Goal: Navigation & Orientation: Find specific page/section

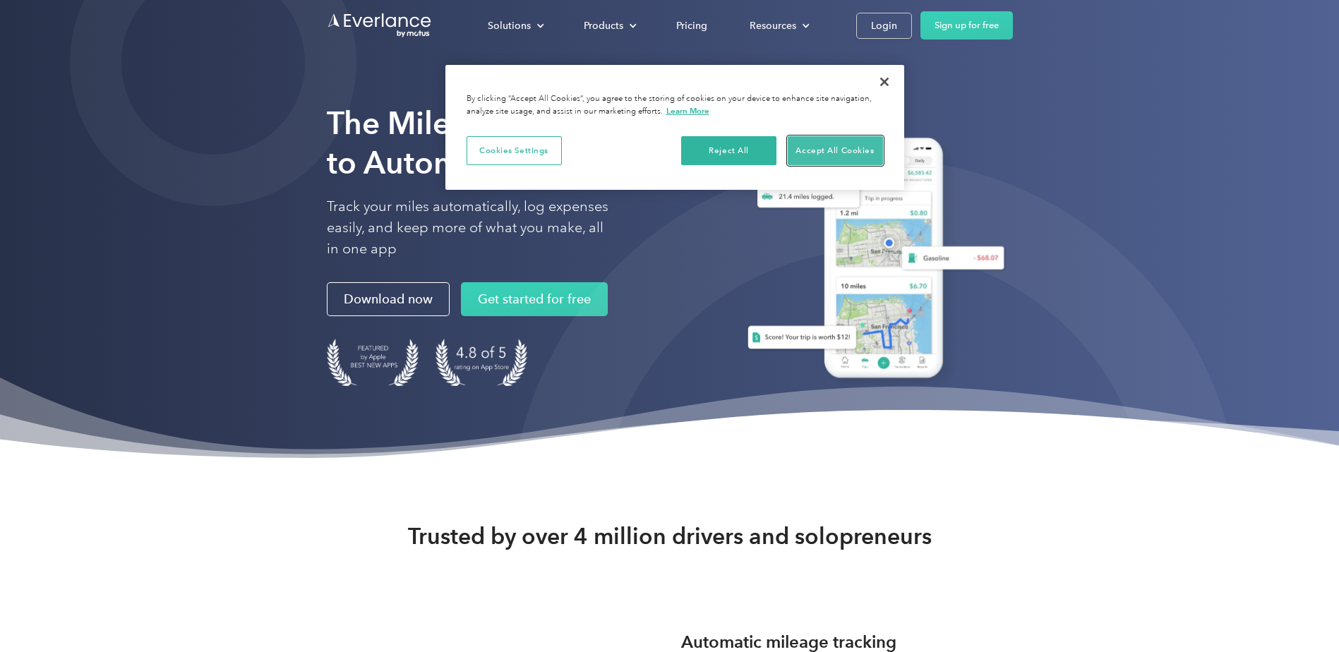
click at [819, 147] on button "Accept All Cookies" at bounding box center [835, 151] width 95 height 30
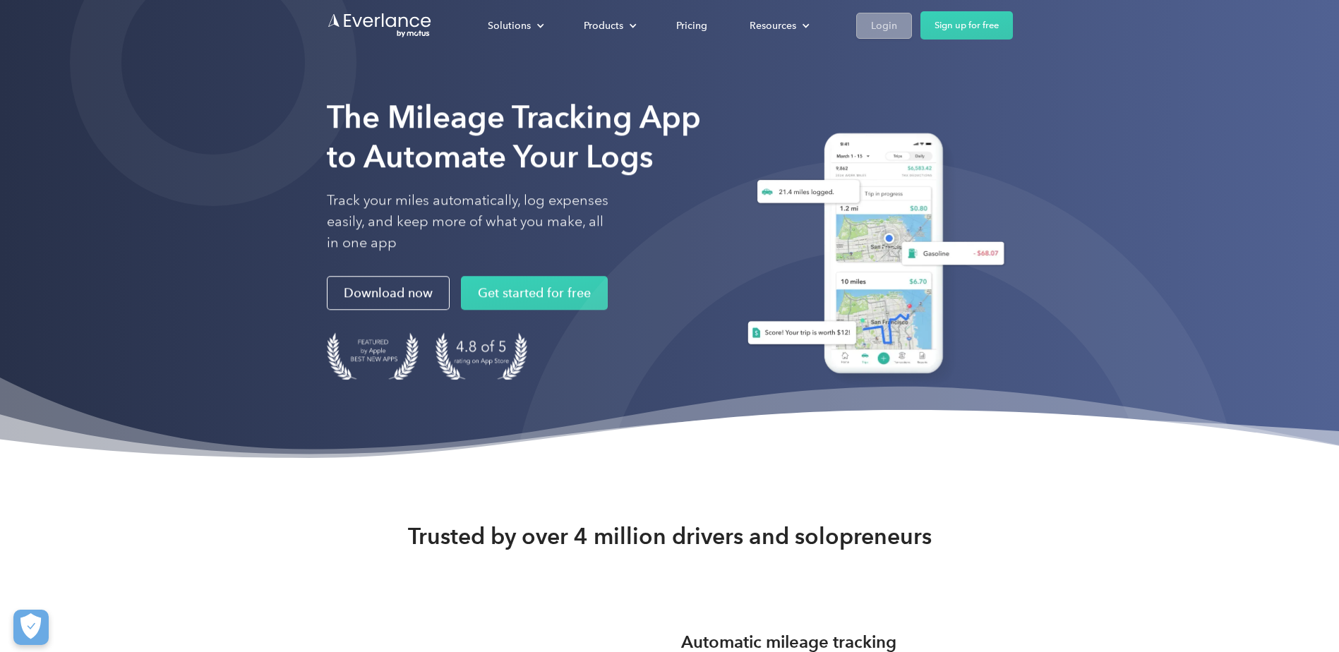
click at [884, 22] on div "Login" at bounding box center [884, 26] width 26 height 18
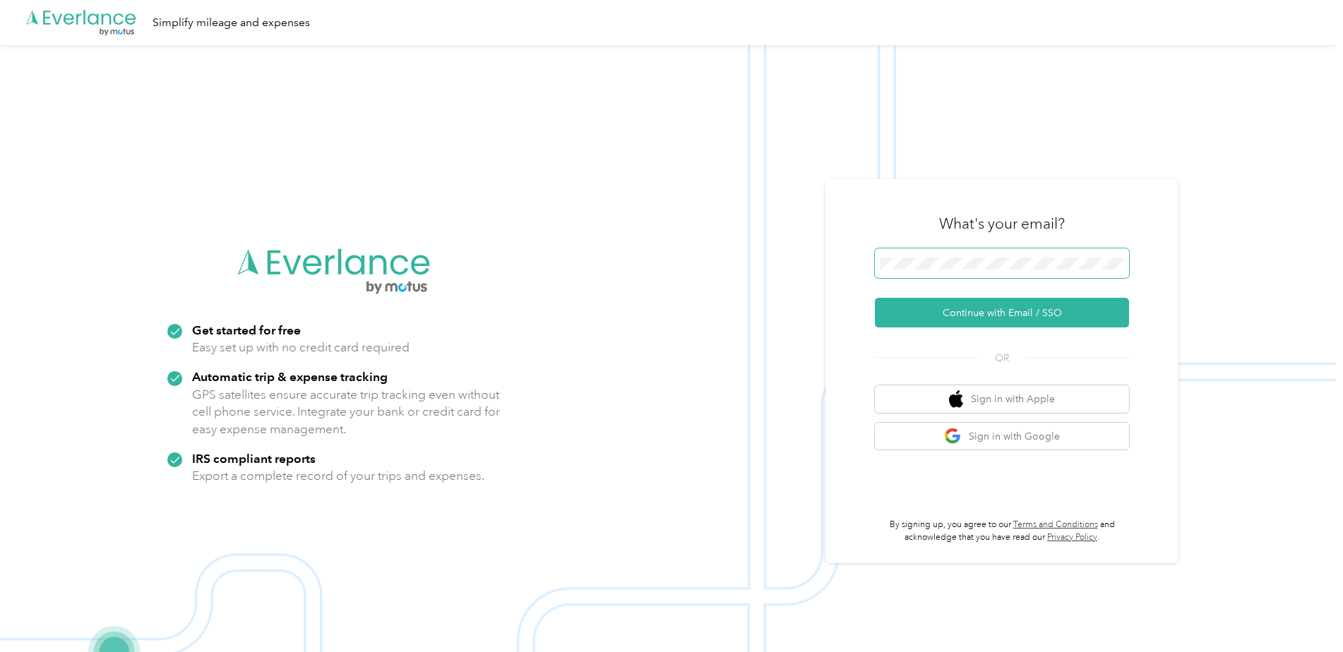
click at [906, 256] on span at bounding box center [1002, 263] width 254 height 30
click at [1006, 311] on button "Continue with Email / SSO" at bounding box center [1002, 313] width 254 height 30
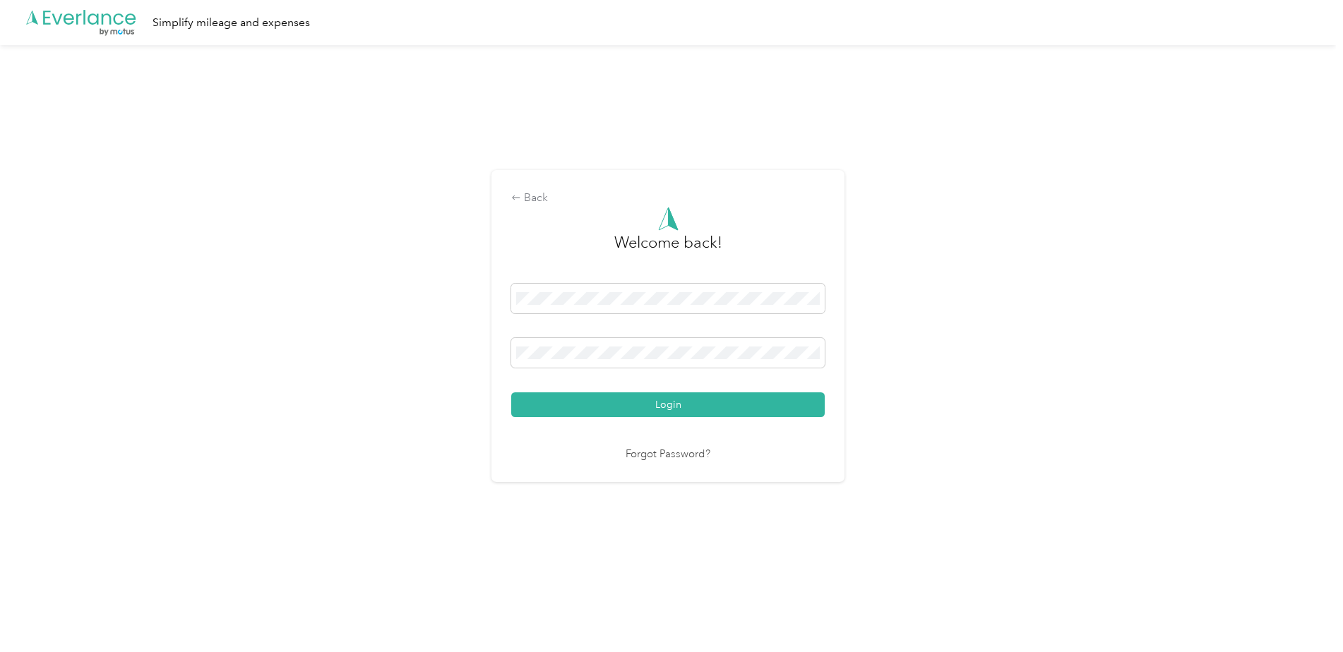
click at [678, 407] on button "Login" at bounding box center [667, 404] width 313 height 25
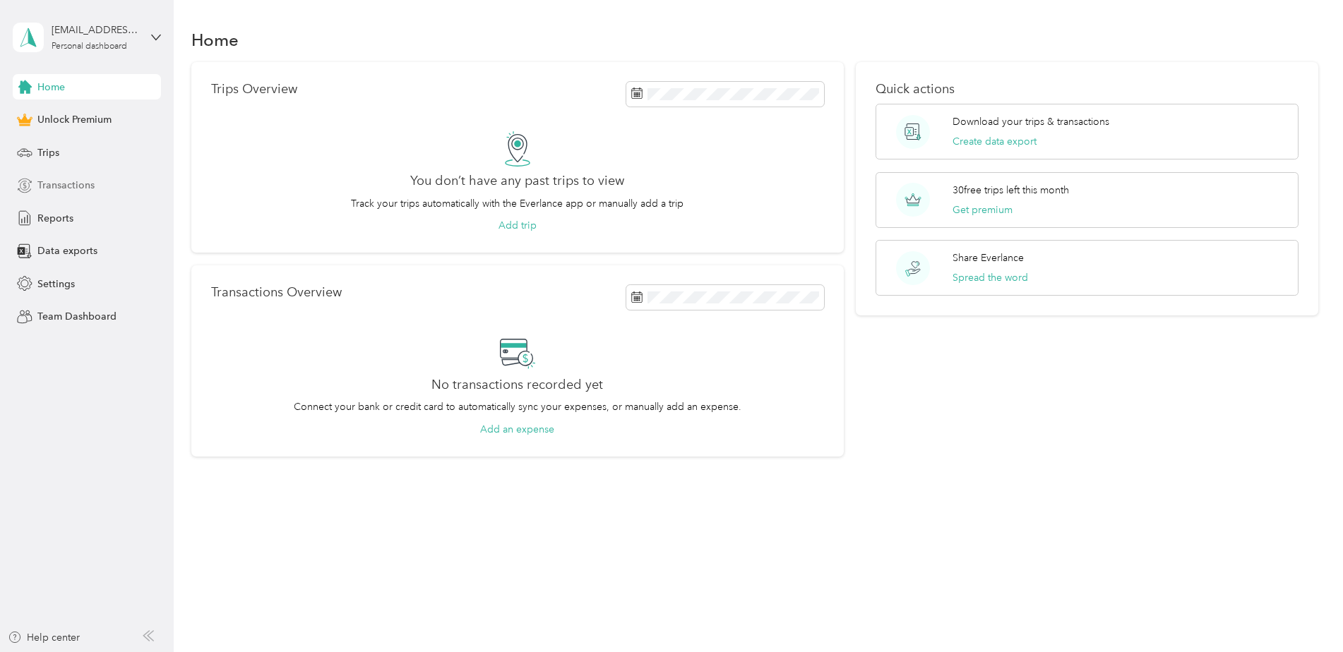
click at [56, 181] on span "Transactions" at bounding box center [65, 185] width 57 height 15
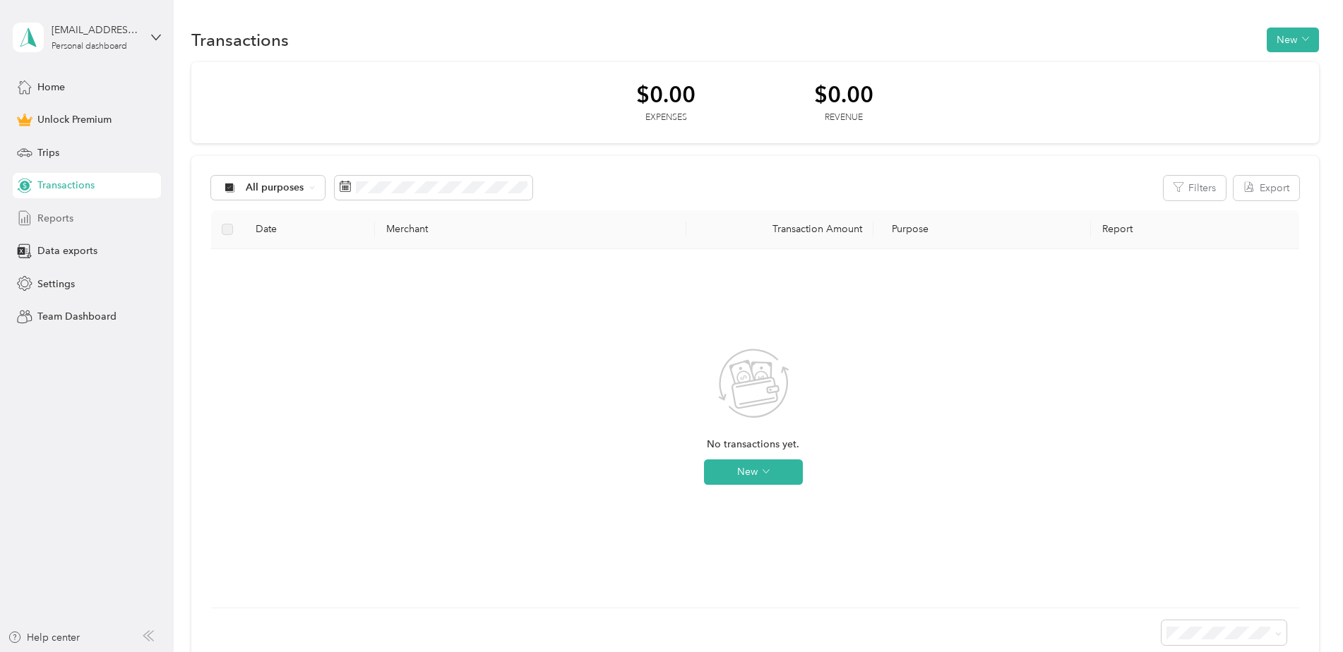
click at [62, 217] on span "Reports" at bounding box center [55, 218] width 36 height 15
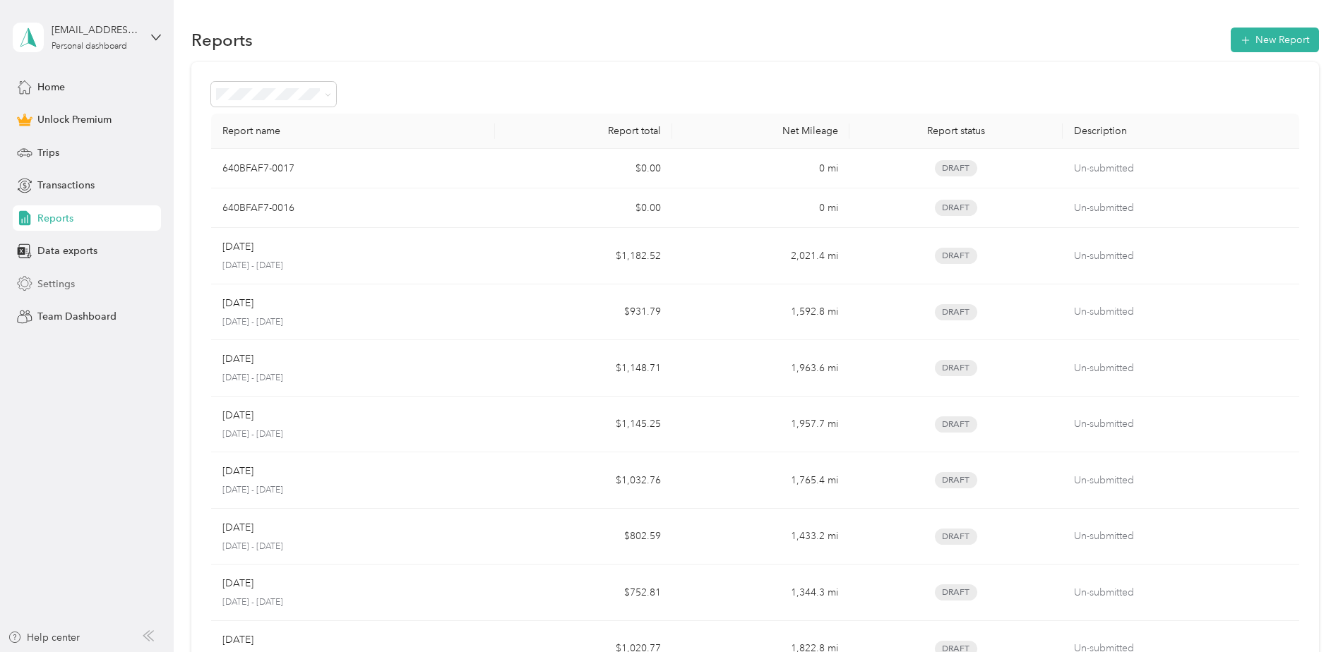
click at [54, 280] on span "Settings" at bounding box center [55, 284] width 37 height 15
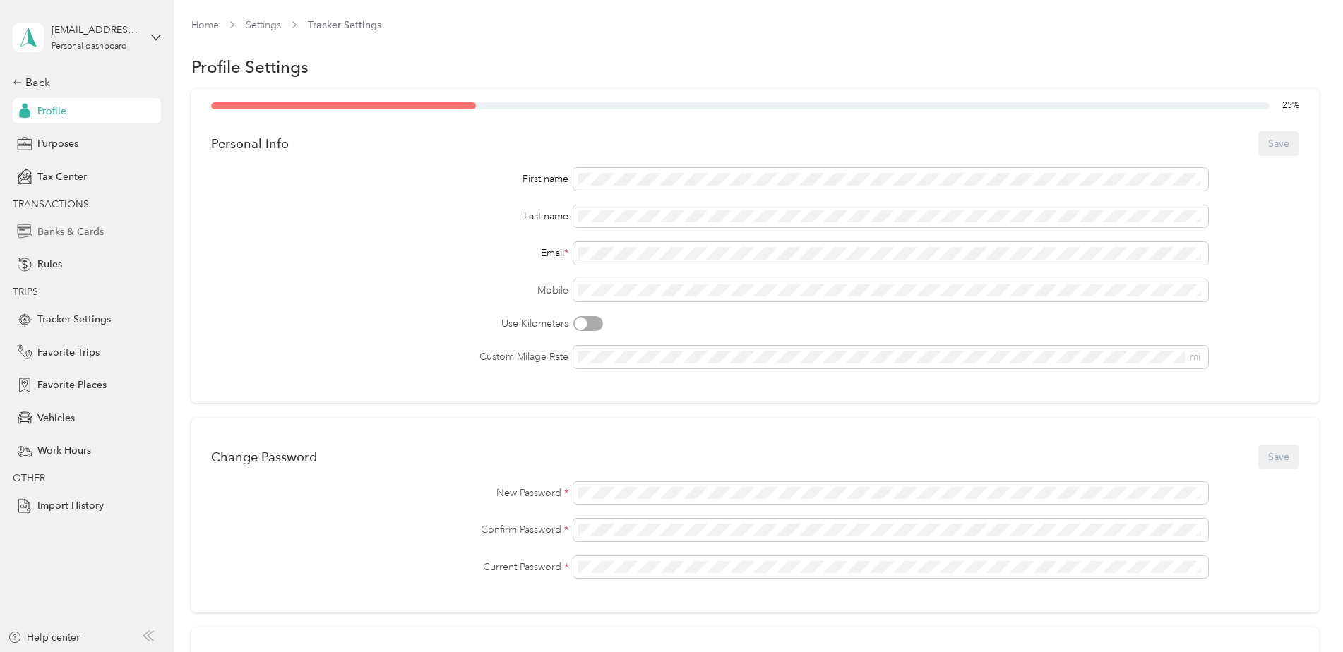
click at [59, 229] on span "Banks & Cards" at bounding box center [70, 231] width 66 height 15
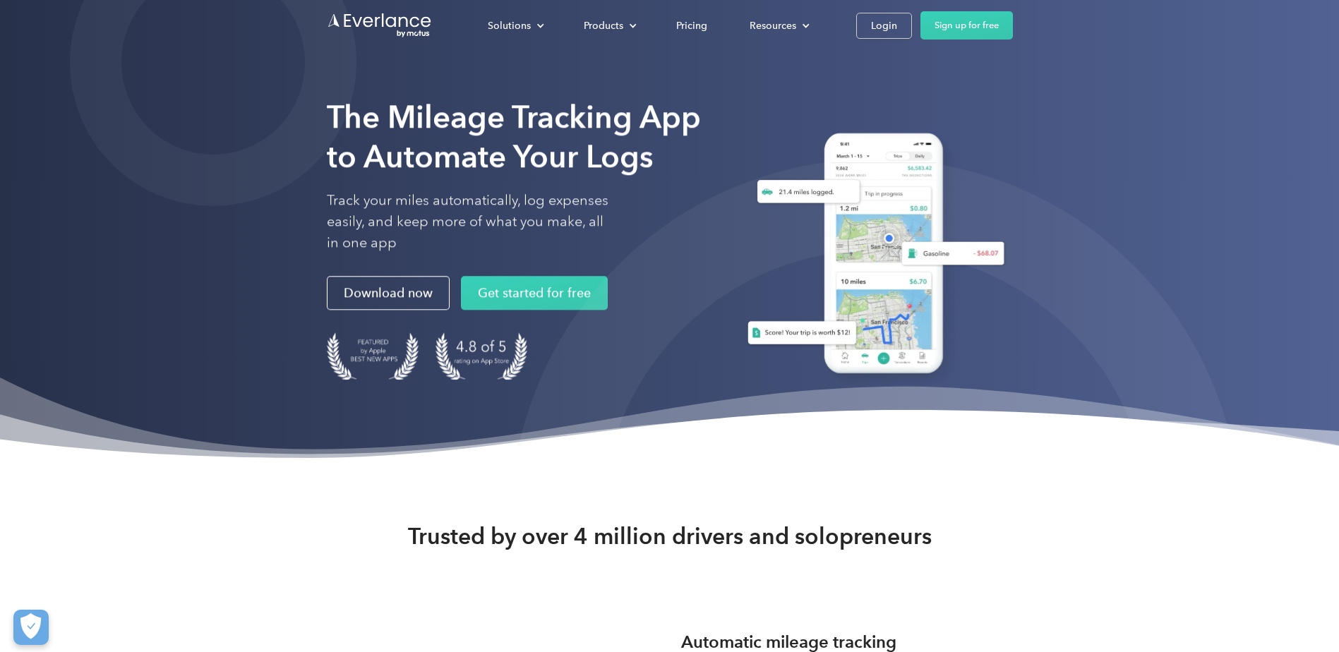
drag, startPoint x: 190, startPoint y: 140, endPoint x: 130, endPoint y: 193, distance: 79.6
click at [130, 193] on div "The Mileage Tracking App to Automate Your Logs Track your miles automatically, …" at bounding box center [669, 233] width 1339 height 466
click at [882, 24] on div "Login" at bounding box center [884, 26] width 26 height 18
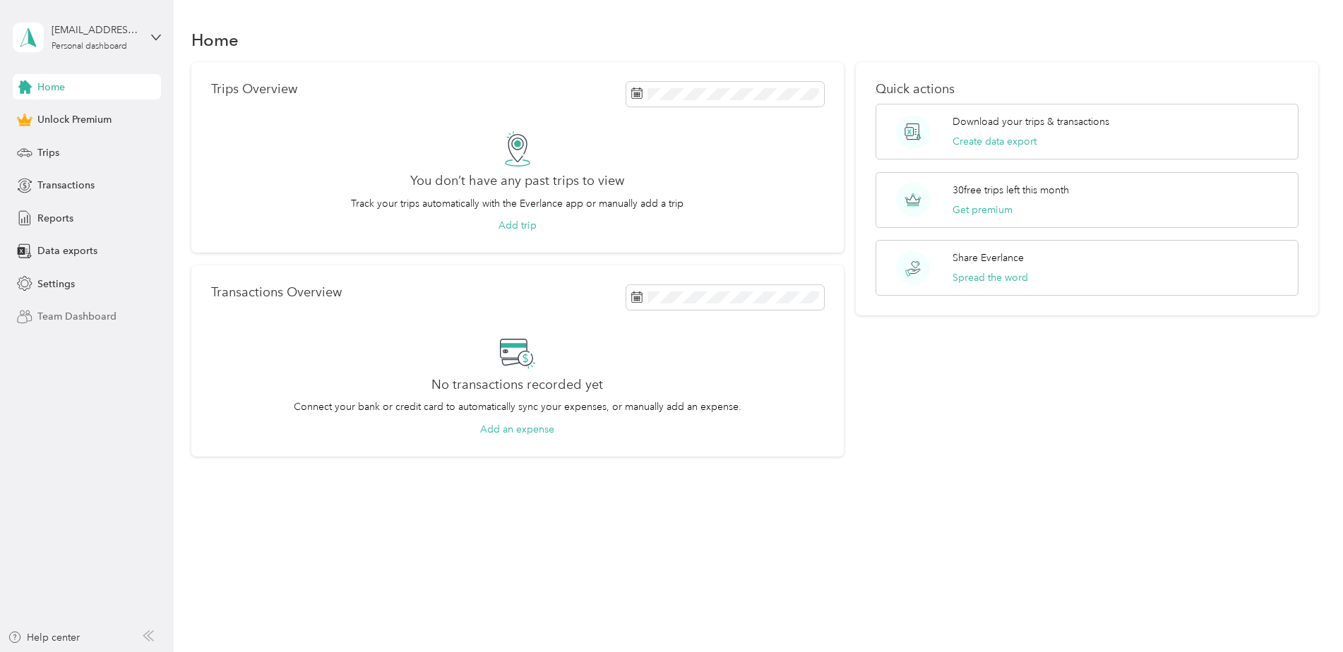
click at [82, 313] on span "Team Dashboard" at bounding box center [76, 316] width 79 height 15
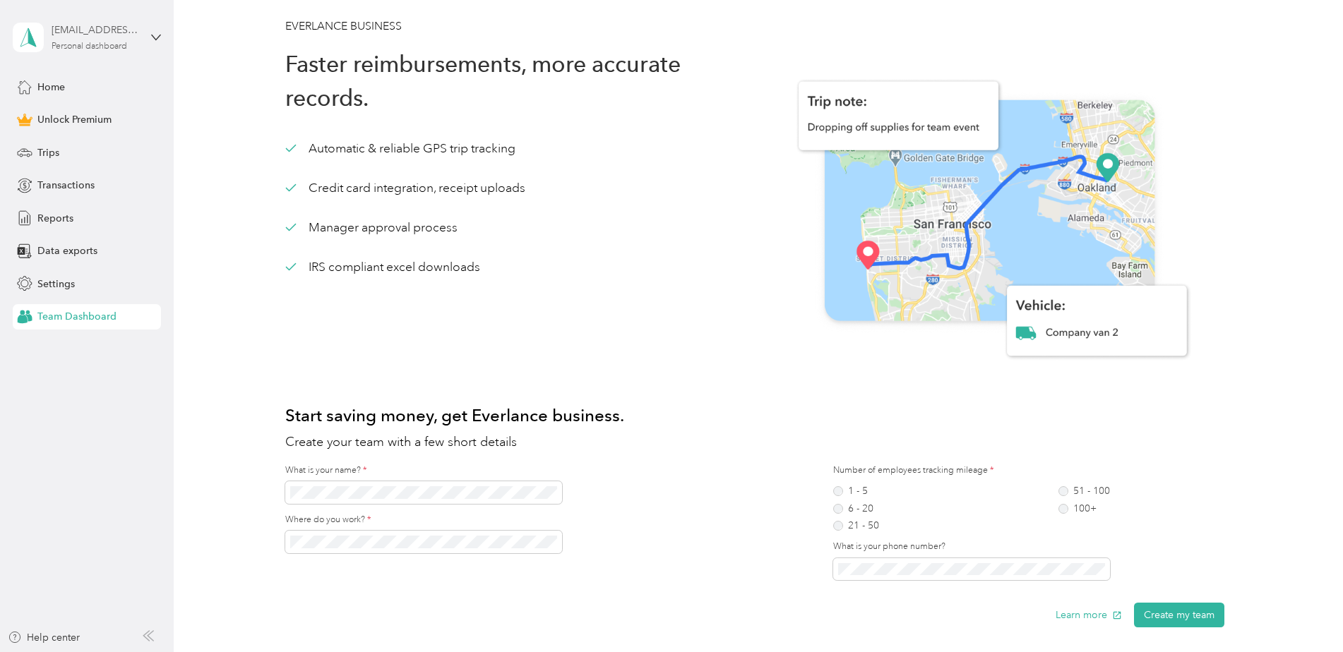
click at [87, 40] on div "[EMAIL_ADDRESS][DOMAIN_NAME] Personal dashboard" at bounding box center [96, 37] width 88 height 28
click at [151, 162] on div "Trips" at bounding box center [87, 152] width 148 height 25
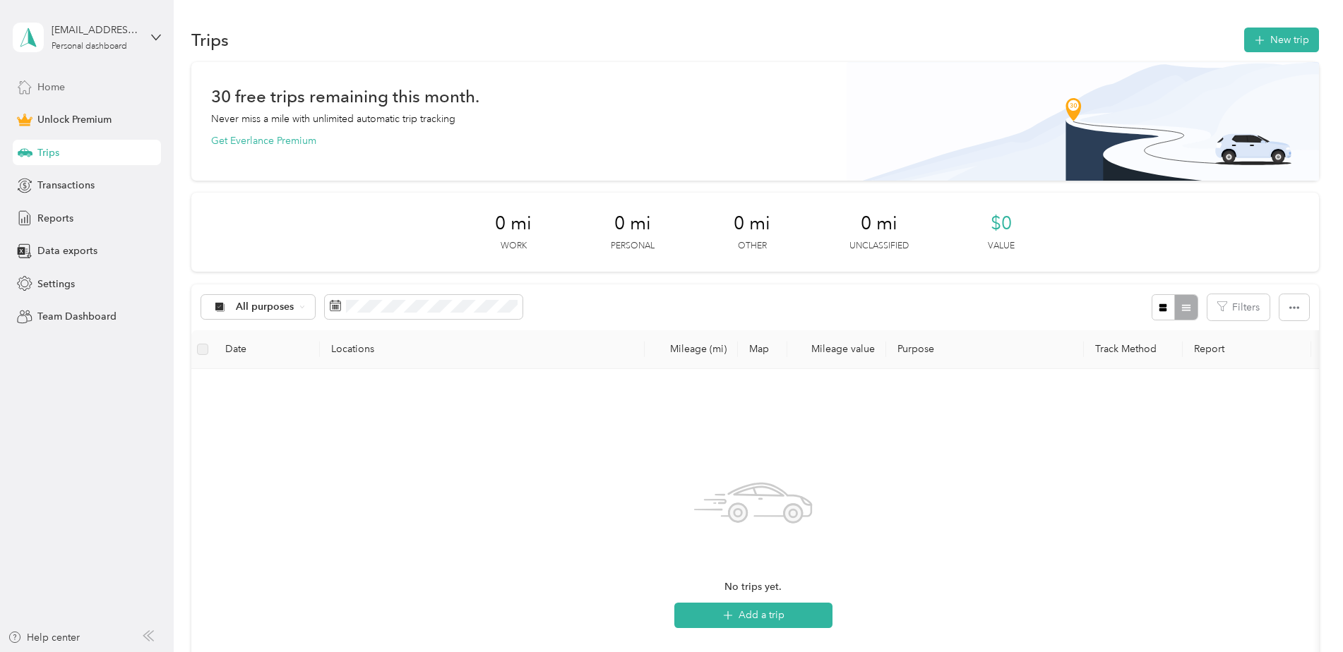
click at [85, 83] on div "Home" at bounding box center [87, 86] width 148 height 25
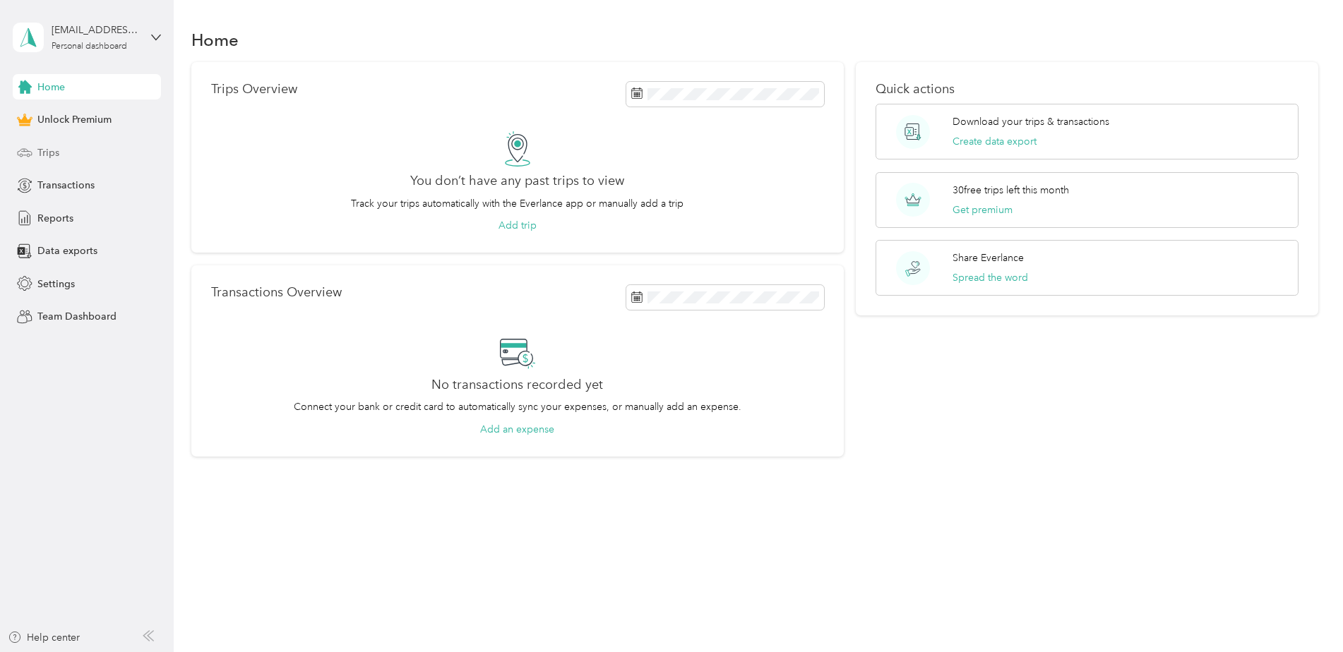
click at [45, 148] on span "Trips" at bounding box center [48, 152] width 22 height 15
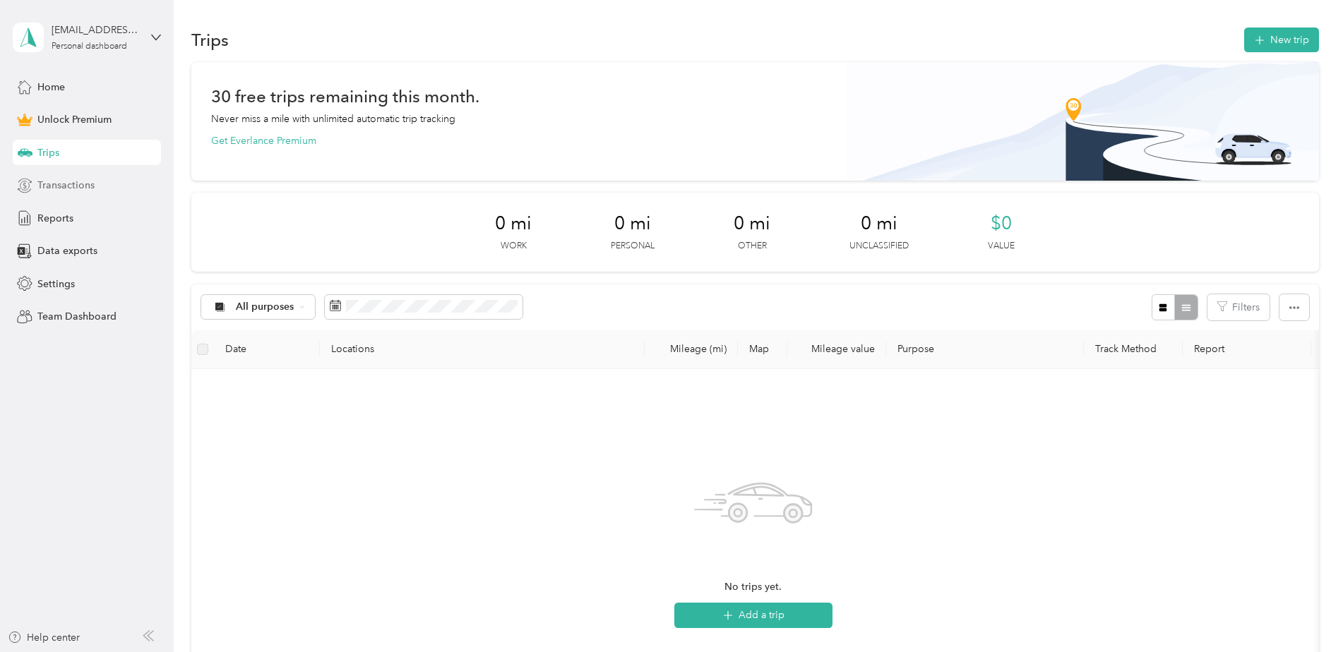
click at [59, 179] on span "Transactions" at bounding box center [65, 185] width 57 height 15
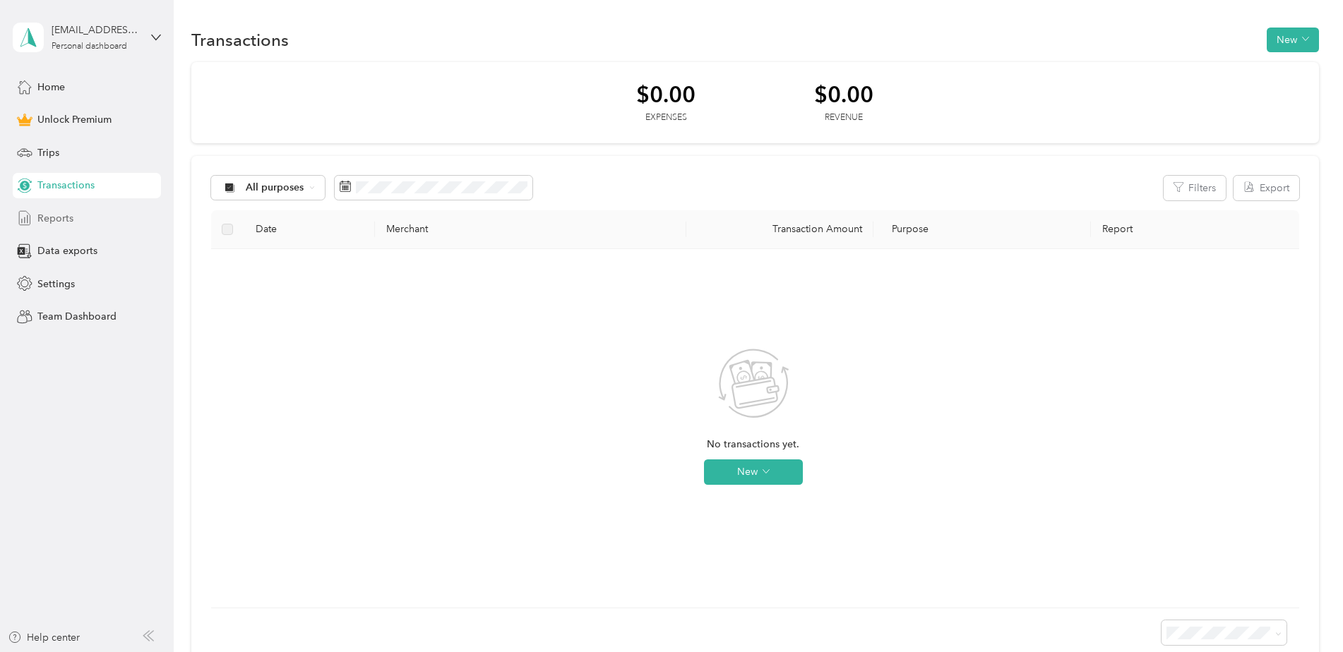
click at [56, 214] on span "Reports" at bounding box center [55, 218] width 36 height 15
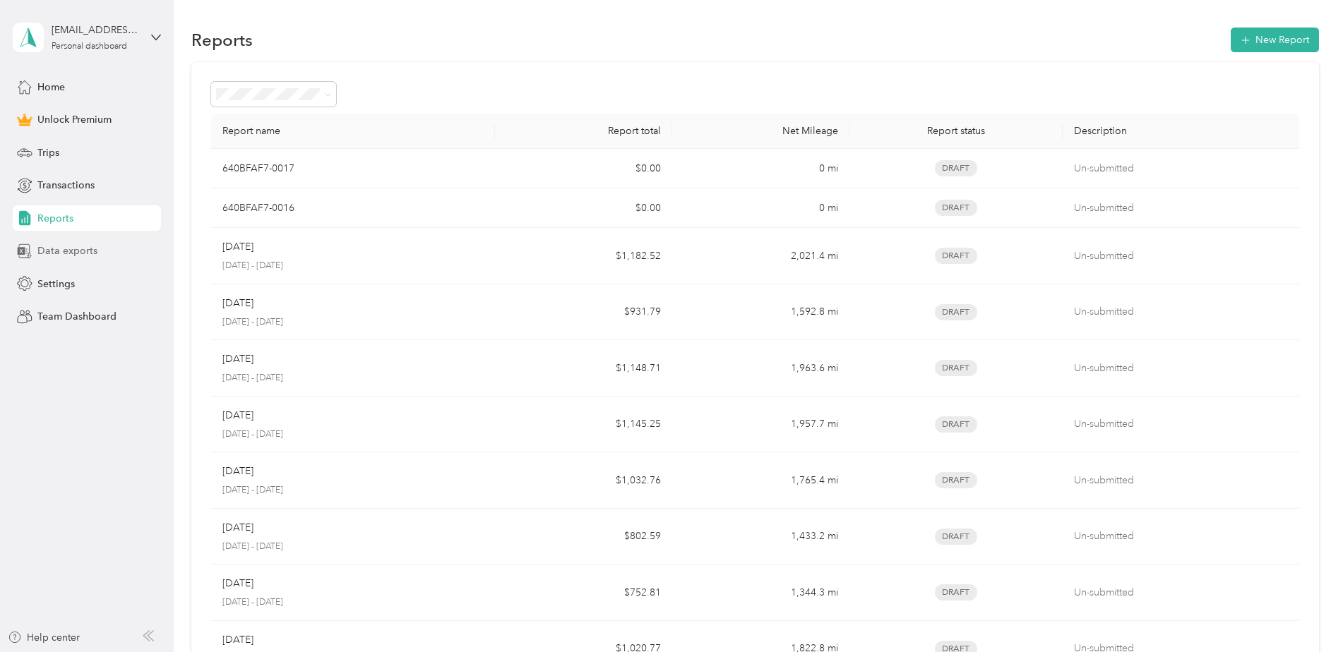
click at [52, 248] on span "Data exports" at bounding box center [67, 251] width 60 height 15
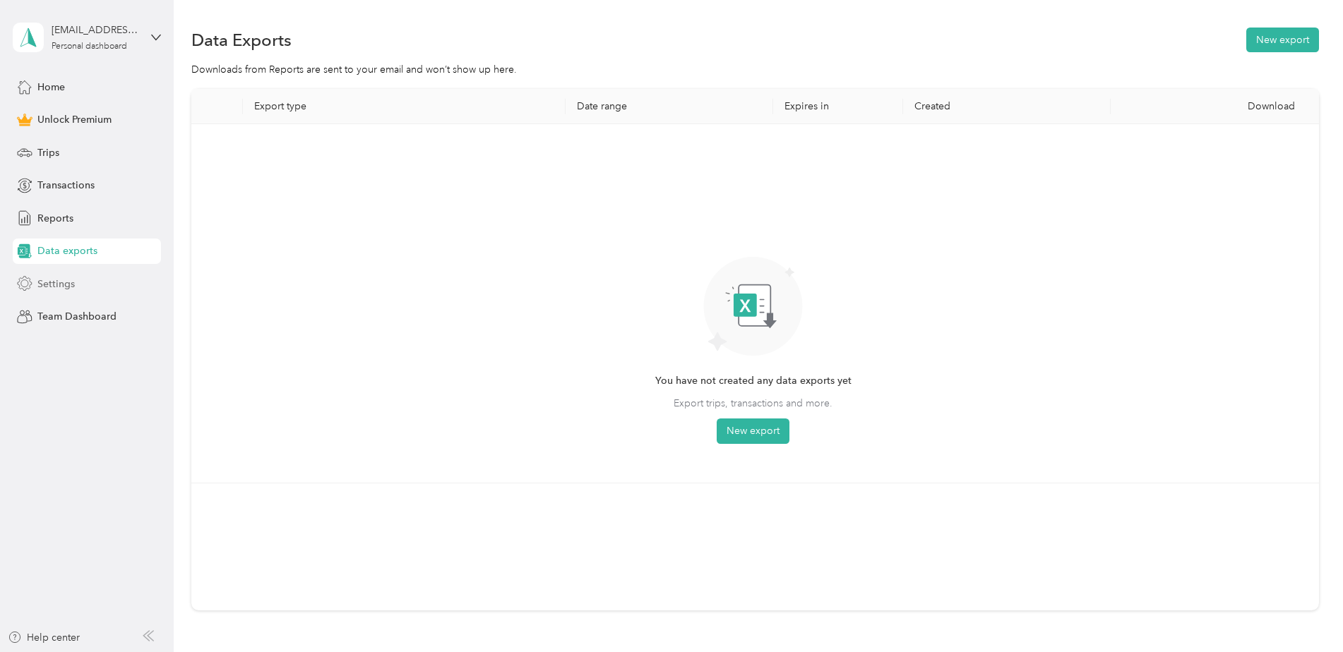
click at [66, 282] on span "Settings" at bounding box center [55, 284] width 37 height 15
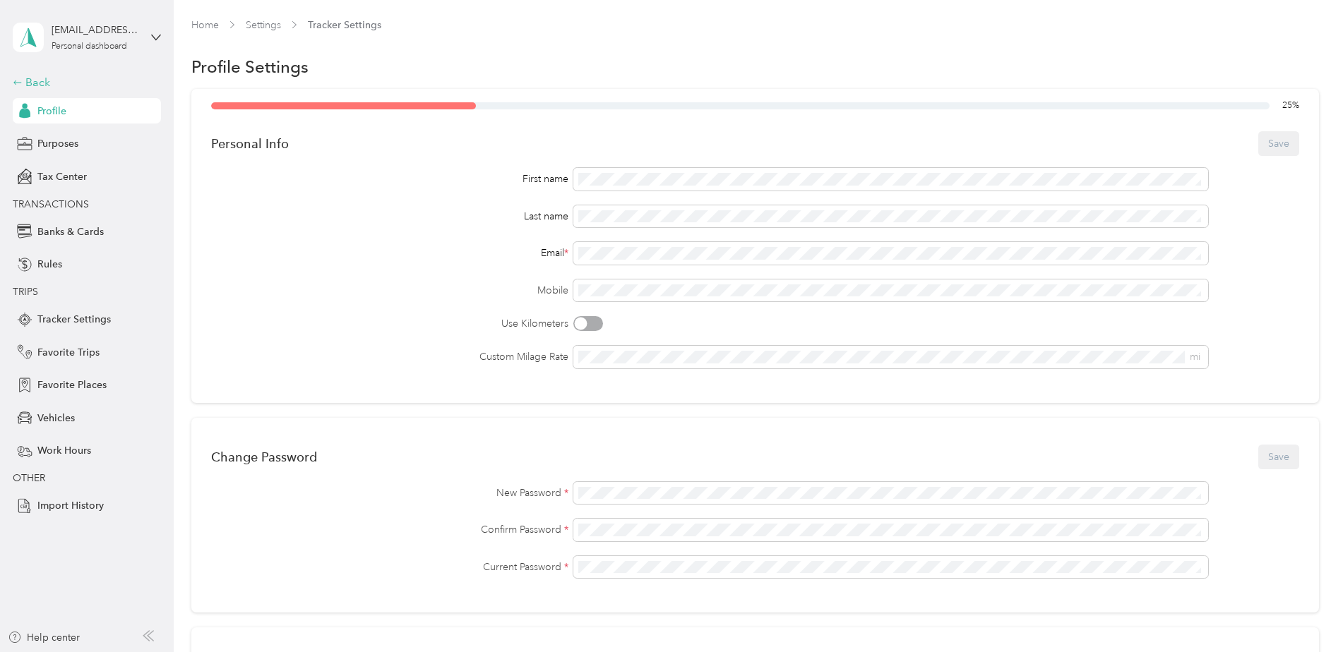
click at [44, 83] on div "Back" at bounding box center [83, 82] width 141 height 17
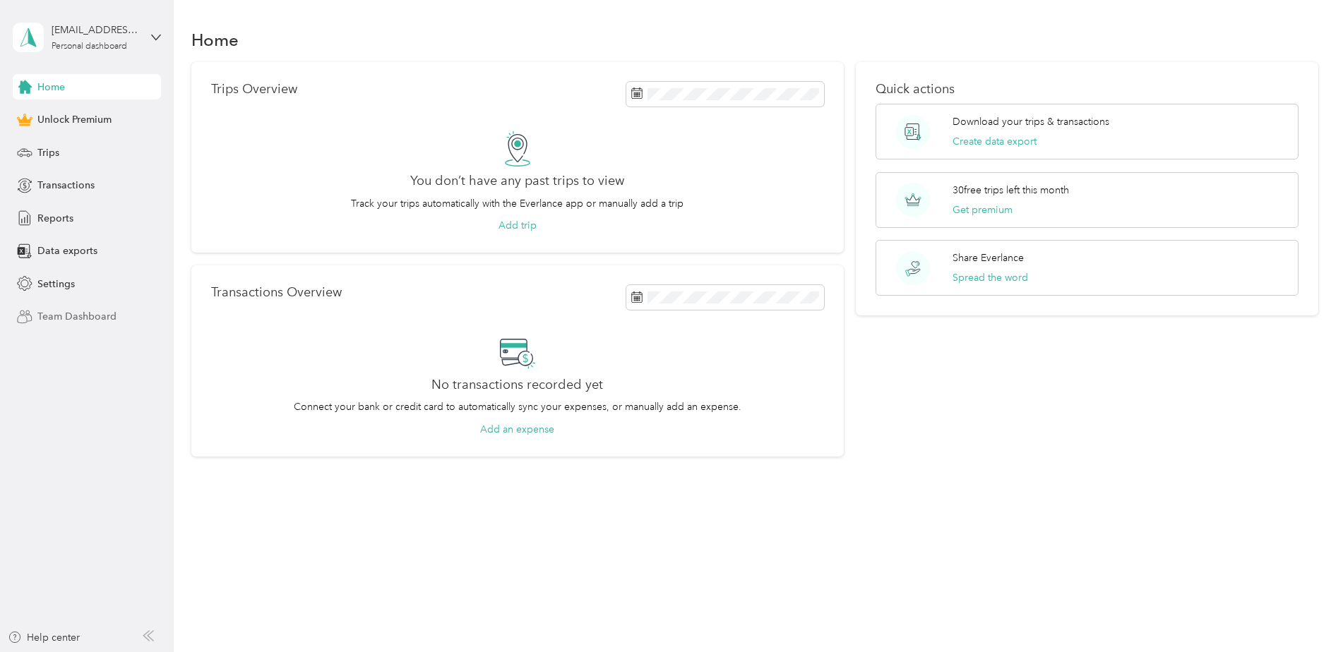
click at [79, 313] on span "Team Dashboard" at bounding box center [76, 316] width 79 height 15
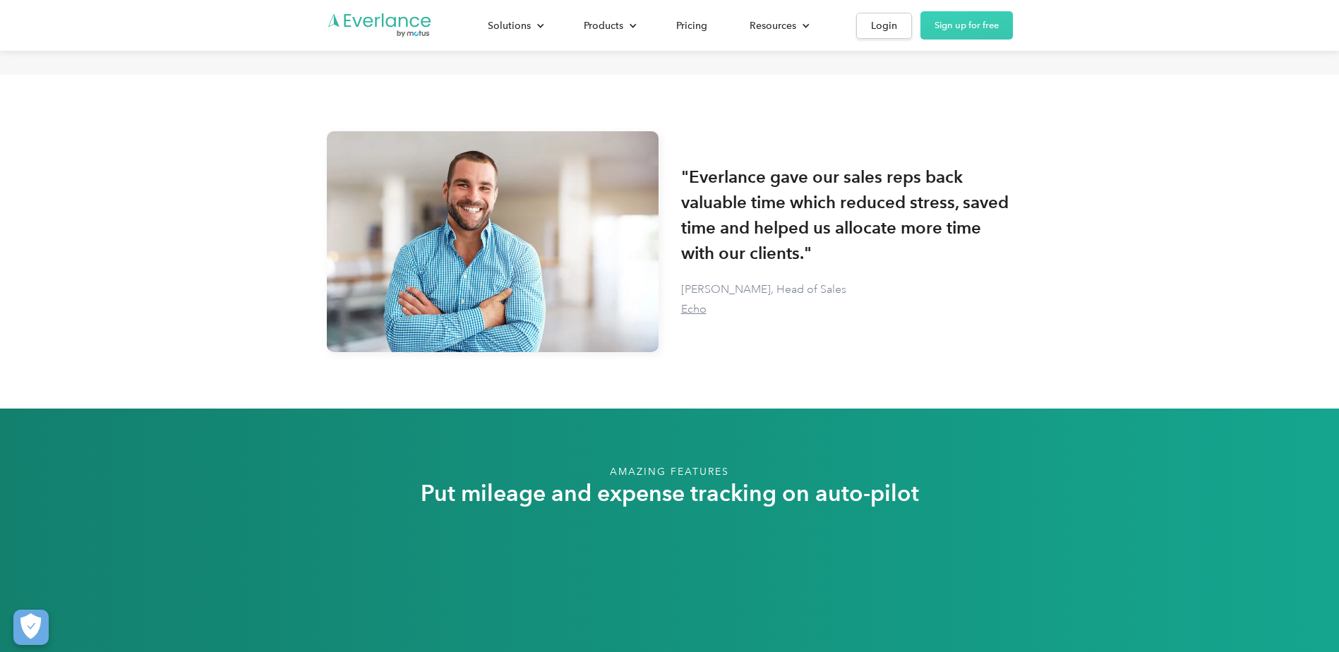
scroll to position [3177, 0]
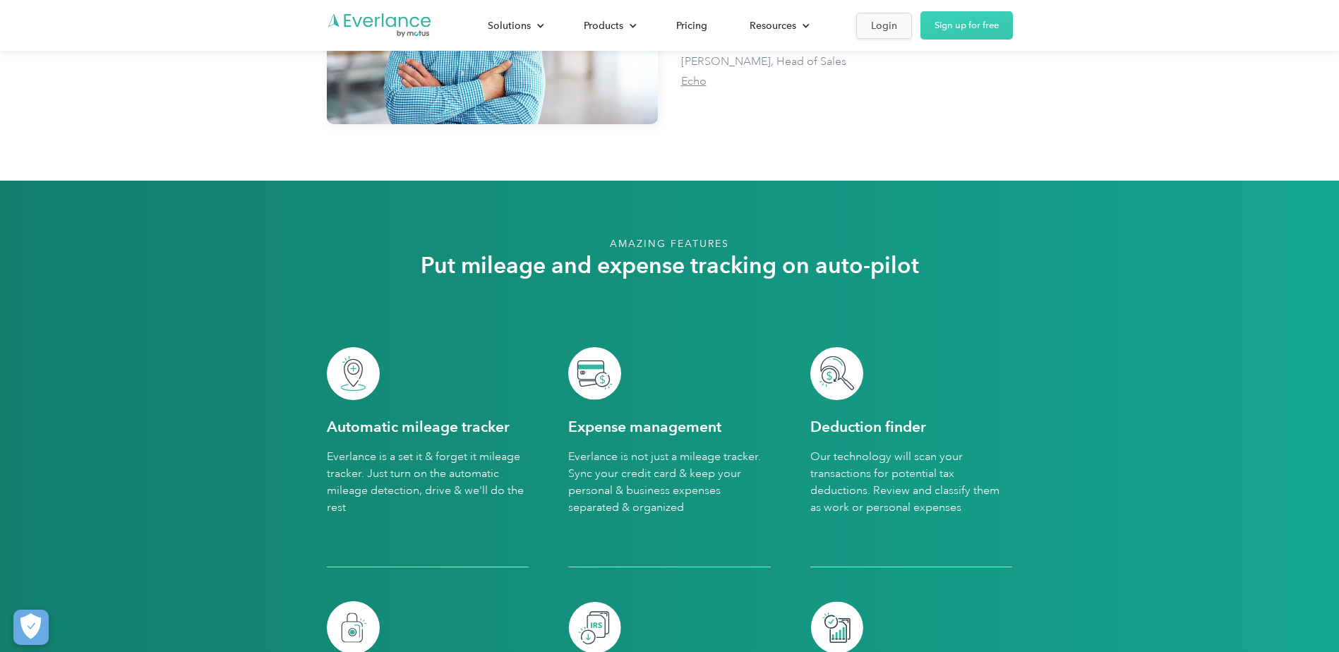
click at [880, 23] on div "Login" at bounding box center [884, 26] width 26 height 18
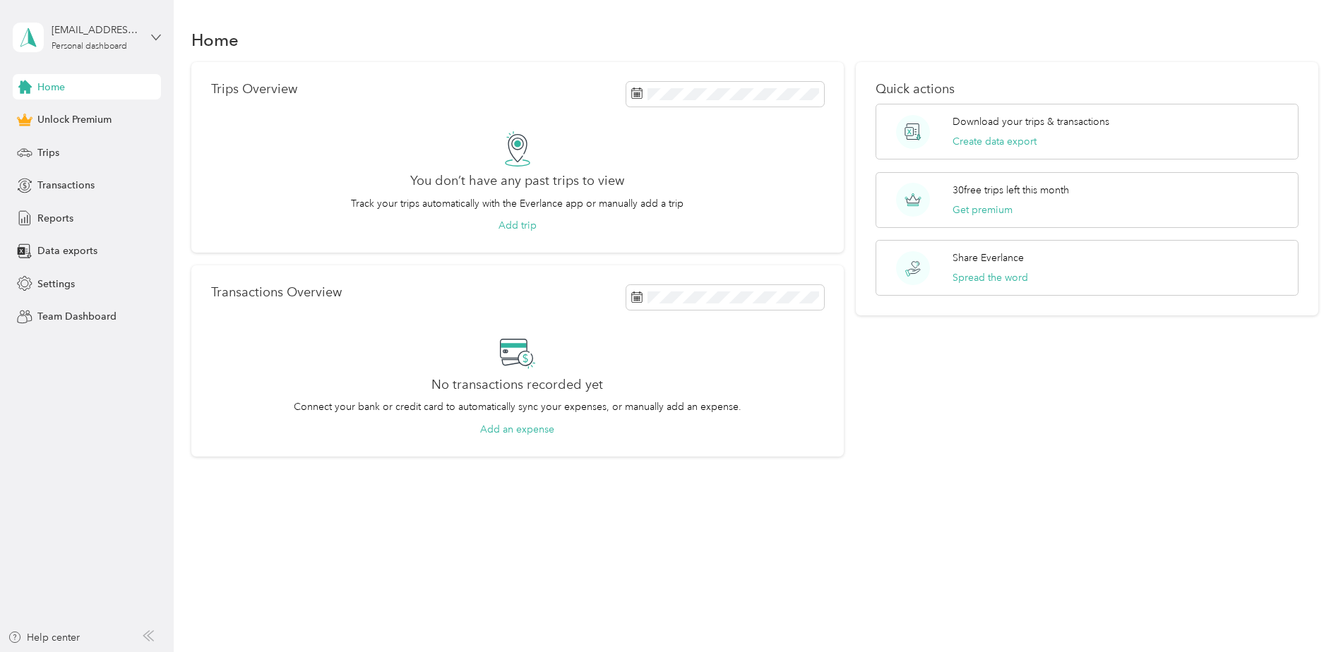
click at [156, 33] on icon at bounding box center [156, 37] width 10 height 10
click at [174, 269] on div "Home Trips Overview You don’t have any past trips to view Track your trips auto…" at bounding box center [755, 266] width 1162 height 533
click at [80, 245] on span "Data exports" at bounding box center [67, 251] width 60 height 15
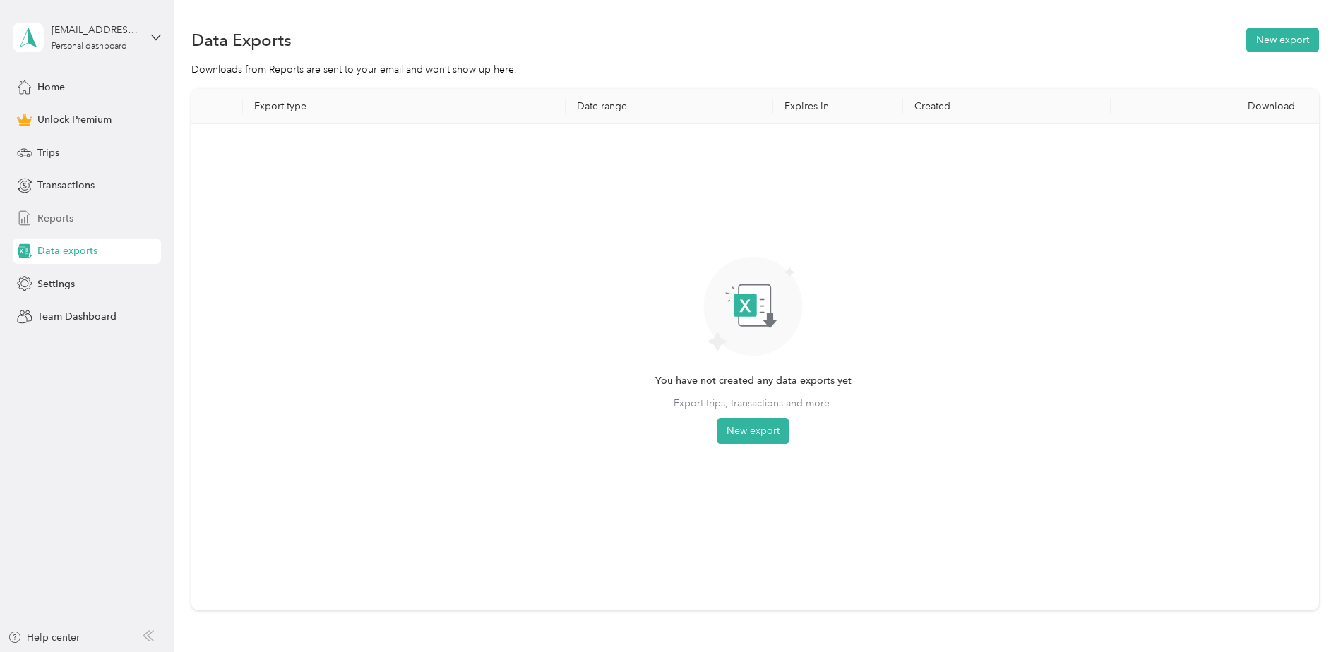
click at [73, 218] on div "Reports" at bounding box center [87, 217] width 148 height 25
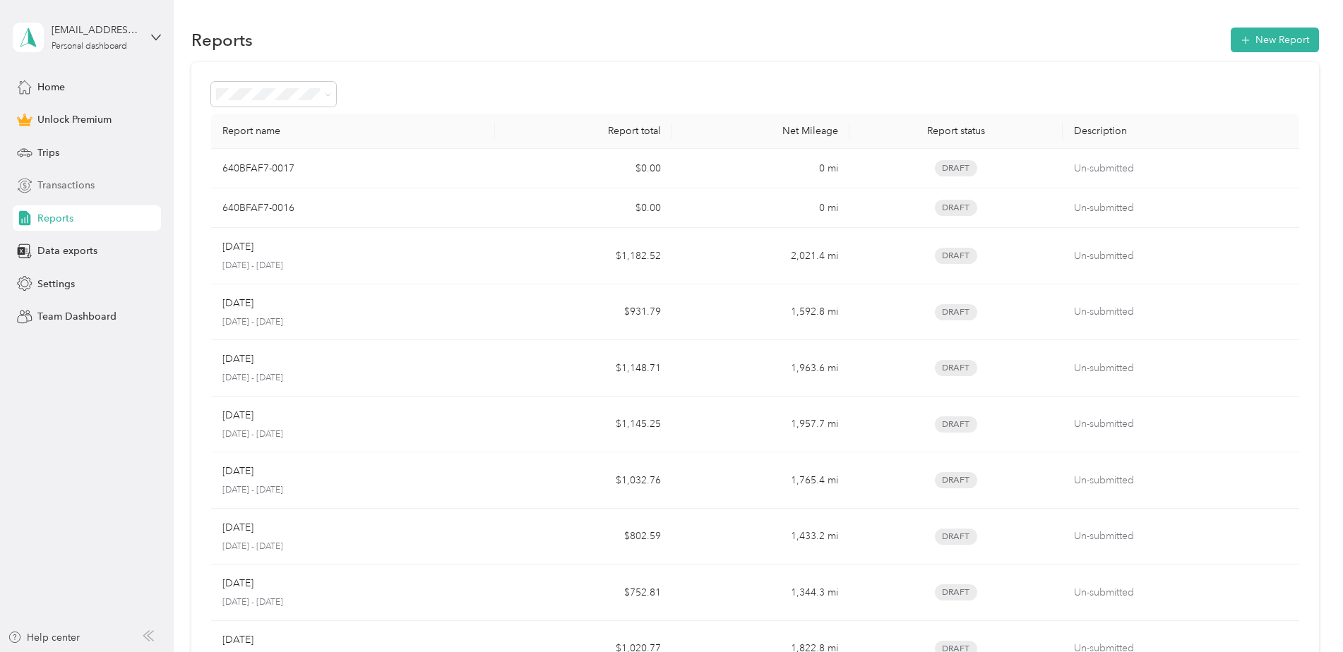
click at [62, 180] on span "Transactions" at bounding box center [65, 185] width 57 height 15
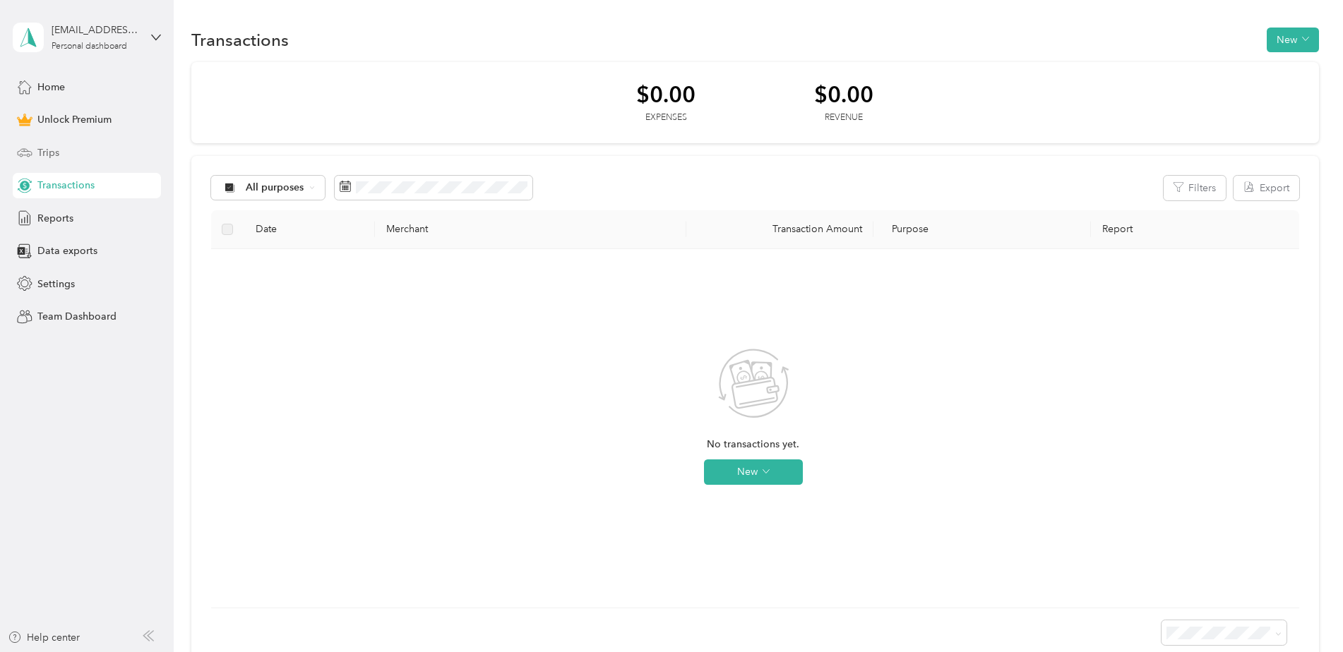
click at [67, 148] on div "Trips" at bounding box center [87, 152] width 148 height 25
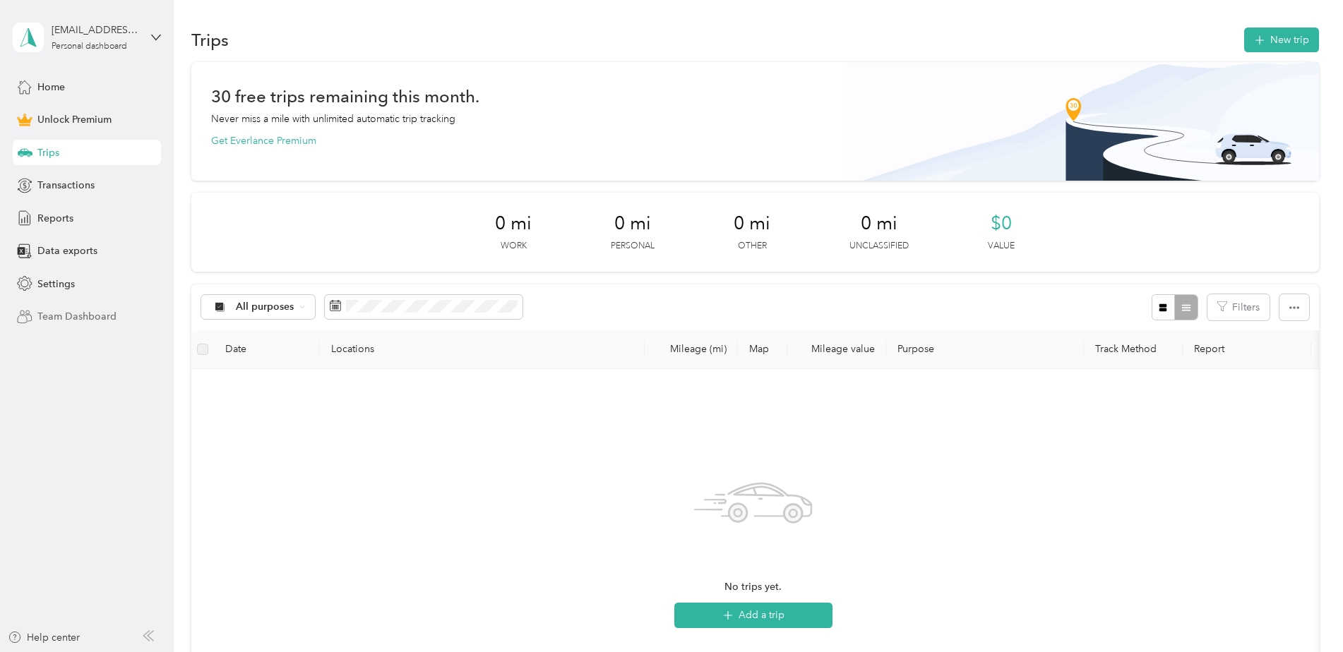
click at [90, 311] on span "Team Dashboard" at bounding box center [76, 316] width 79 height 15
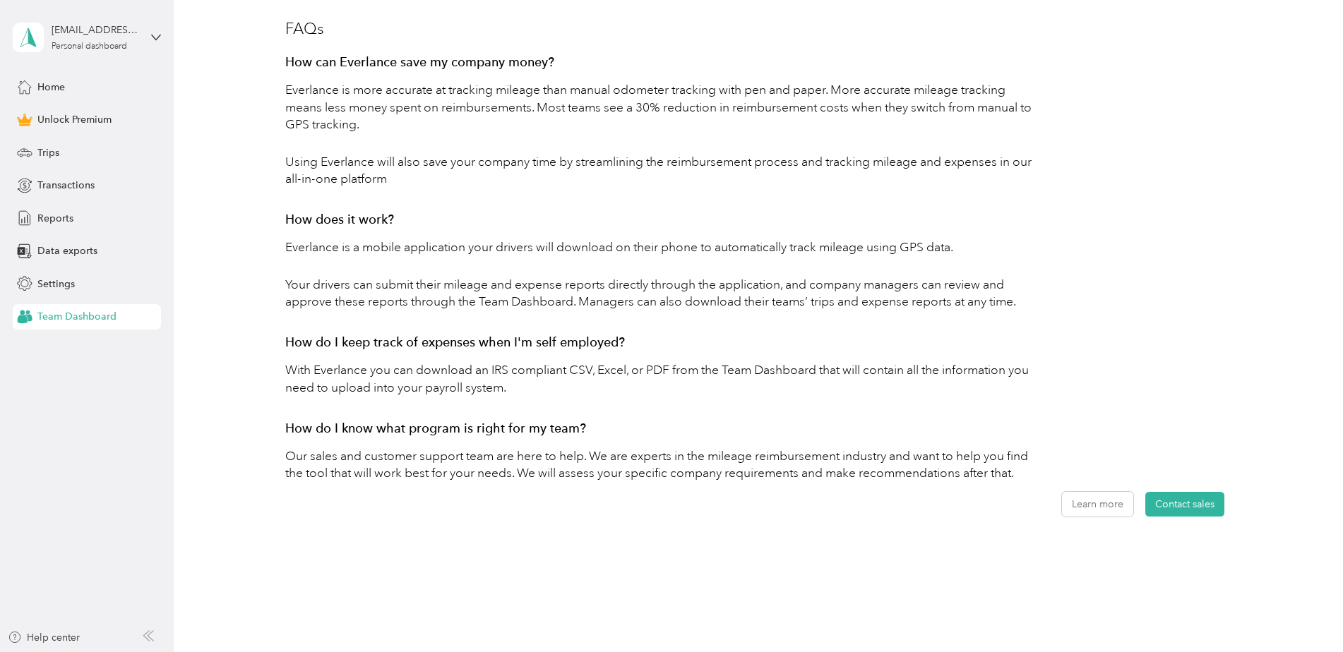
scroll to position [652, 0]
